Goal: Task Accomplishment & Management: Manage account settings

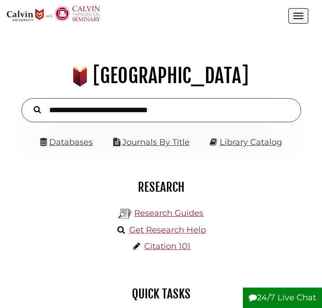
scroll to position [98, 294]
click at [298, 16] on span "Open the menu" at bounding box center [298, 15] width 10 height 1
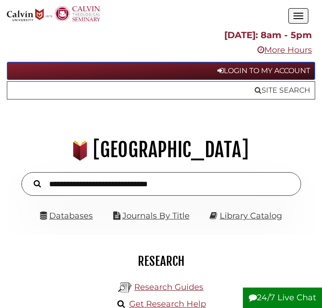
click at [275, 72] on link "Login to My Account" at bounding box center [161, 71] width 308 height 18
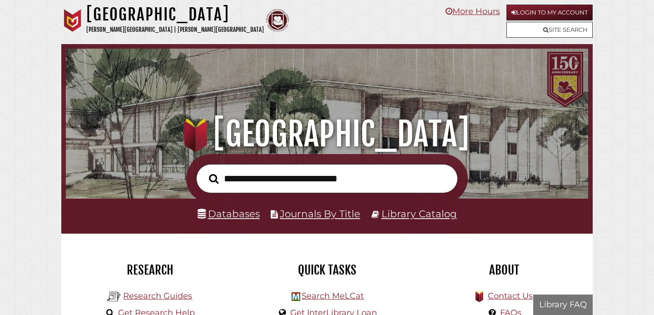
scroll to position [173, 518]
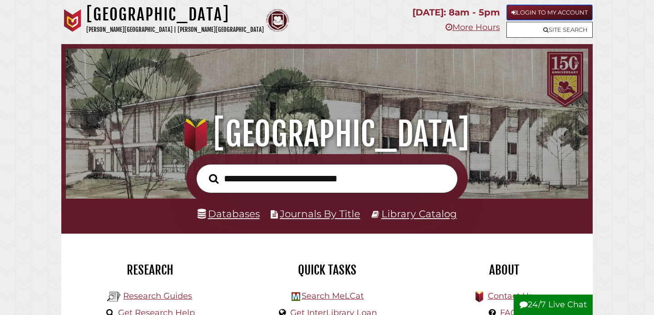
click at [535, 15] on link "Login to My Account" at bounding box center [549, 13] width 86 height 16
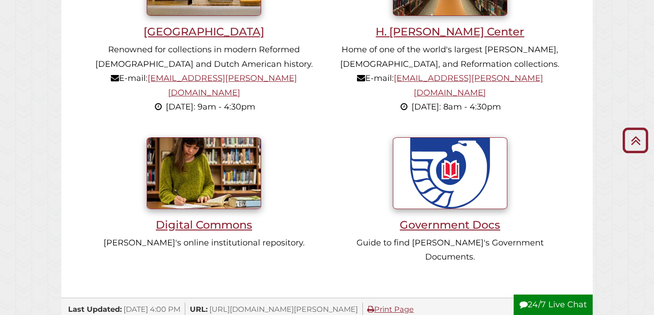
scroll to position [903, 0]
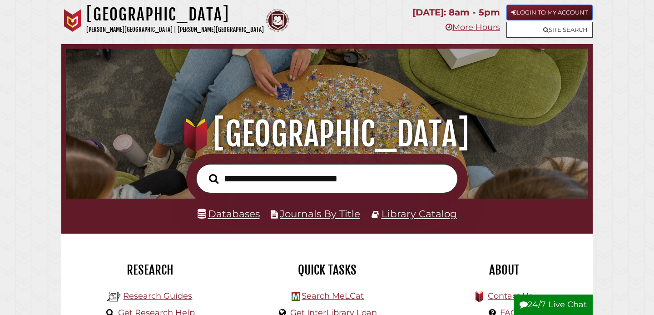
click at [558, 10] on link "Login to My Account" at bounding box center [549, 13] width 86 height 16
